Goal: Transaction & Acquisition: Purchase product/service

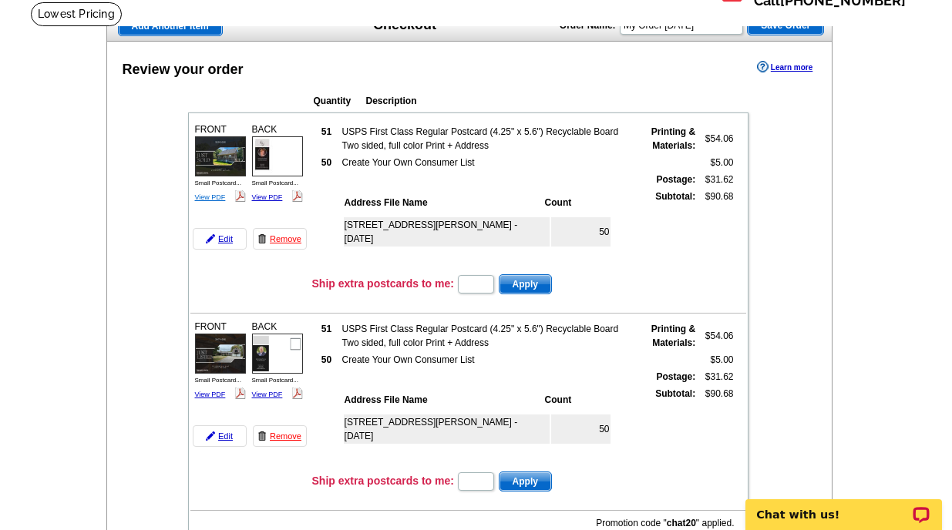
click at [213, 196] on link "View PDF" at bounding box center [210, 197] width 31 height 8
click at [270, 195] on link "View PDF" at bounding box center [267, 197] width 31 height 8
click at [203, 392] on link "View PDF" at bounding box center [210, 395] width 31 height 8
click at [274, 393] on link "View PDF" at bounding box center [267, 395] width 31 height 8
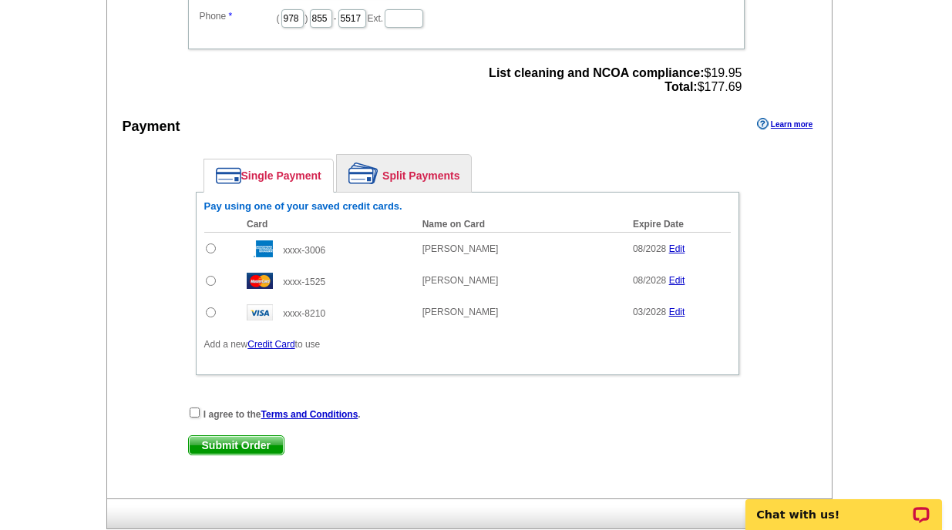
scroll to position [898, 0]
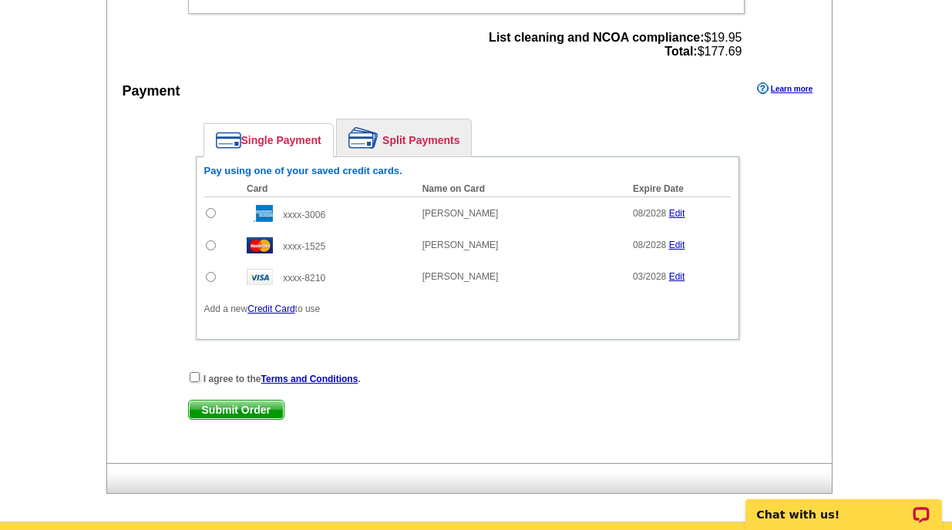
click at [213, 248] on input "radio" at bounding box center [211, 245] width 10 height 10
radio input "true"
click at [190, 380] on input "checkbox" at bounding box center [195, 377] width 10 height 10
checkbox input "true"
click at [206, 215] on input "radio" at bounding box center [211, 213] width 10 height 10
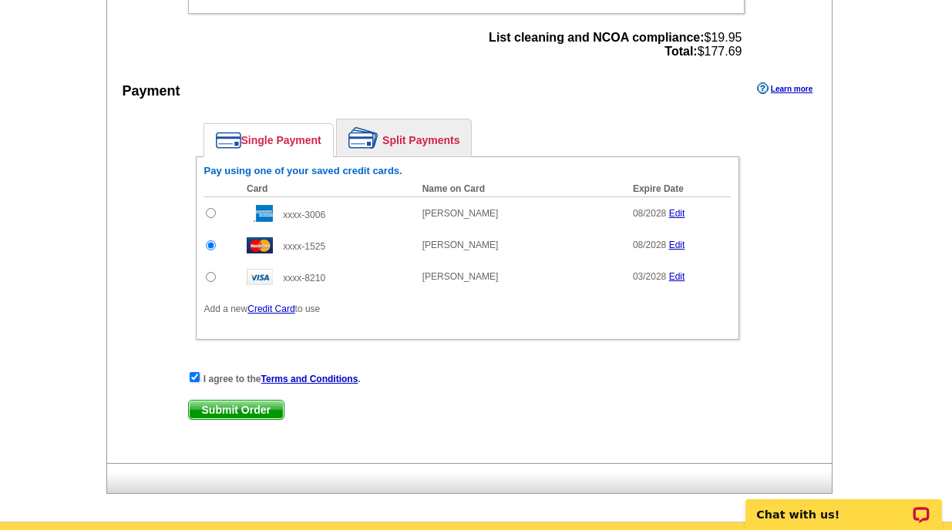
radio input "true"
click at [234, 413] on span "Submit Order" at bounding box center [236, 410] width 95 height 18
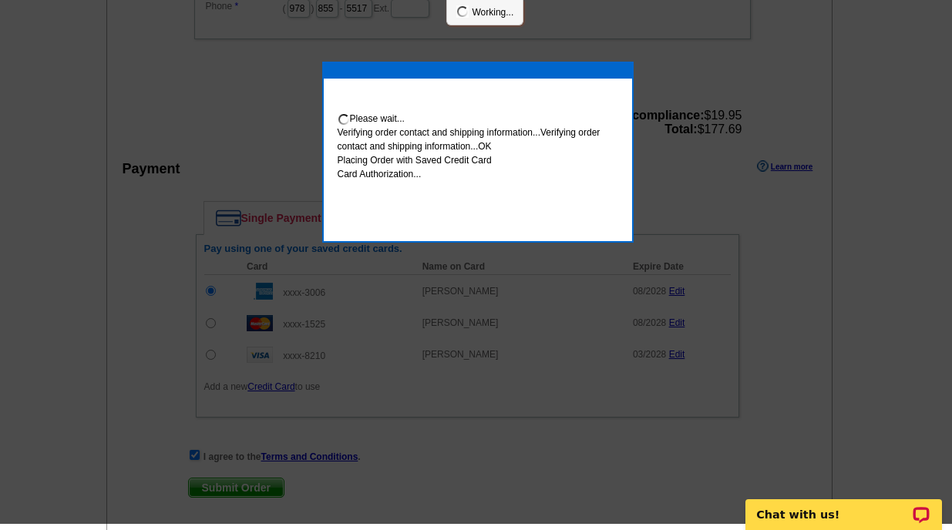
scroll to position [892, 0]
